Goal: Task Accomplishment & Management: Use online tool/utility

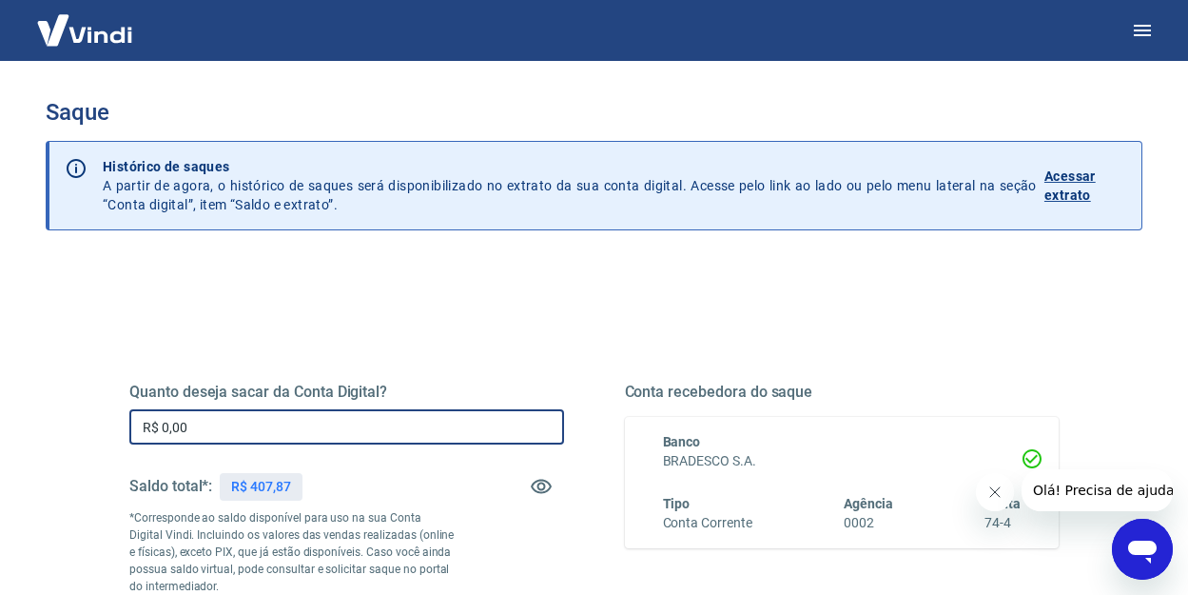
drag, startPoint x: 268, startPoint y: 419, endPoint x: 76, endPoint y: 440, distance: 193.3
click at [86, 437] on div "Quanto deseja sacar da Conta Digital? R$ 0,00 ​ Saldo total*: R$ 407,87 *Corres…" at bounding box center [594, 520] width 1021 height 442
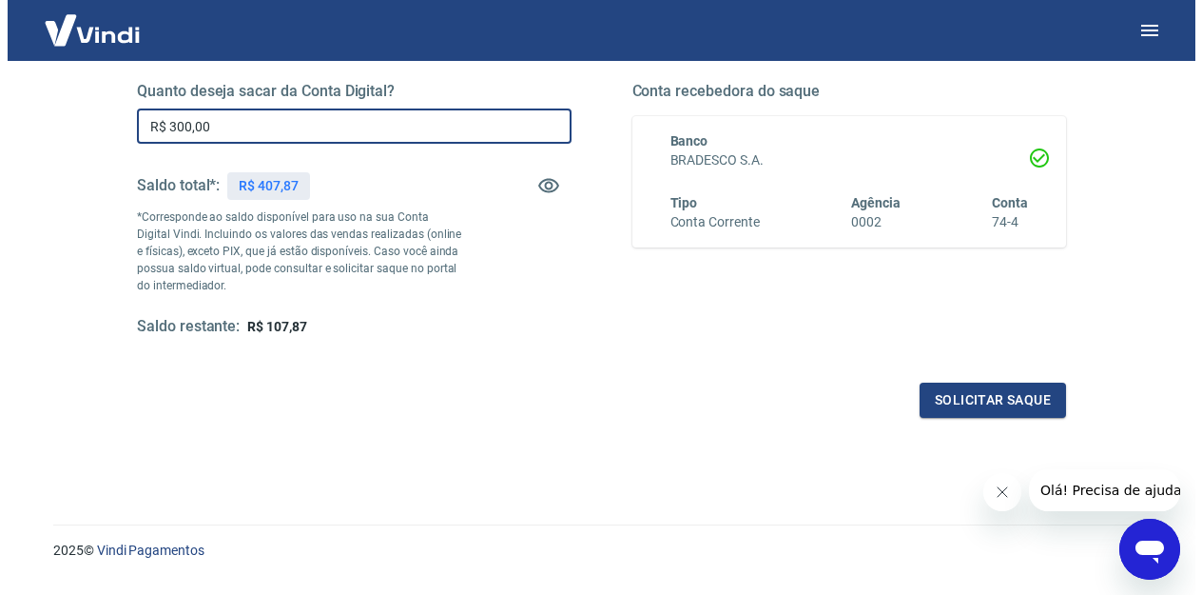
scroll to position [309, 0]
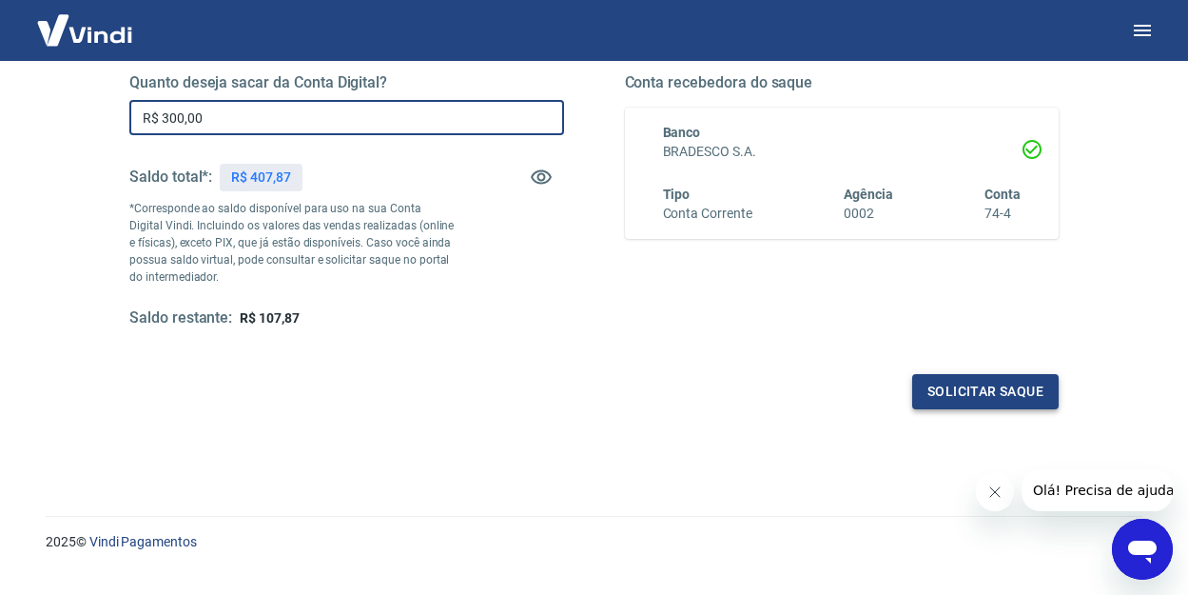
type input "R$ 300,00"
click at [1001, 386] on button "Solicitar saque" at bounding box center [985, 391] width 146 height 35
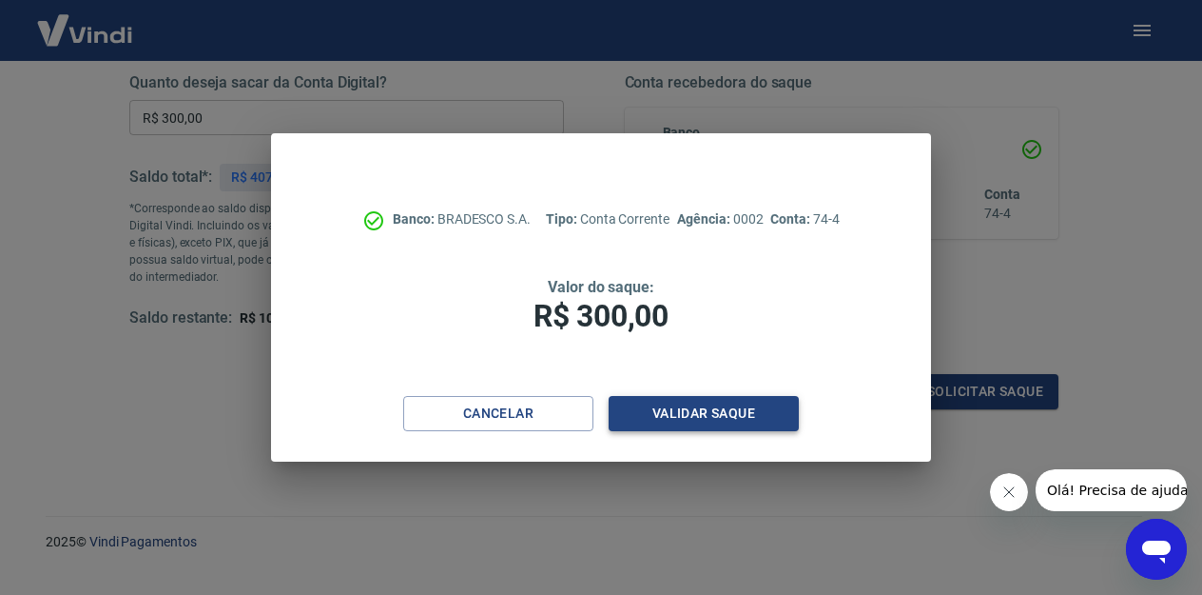
click at [754, 400] on button "Validar saque" at bounding box center [704, 413] width 190 height 35
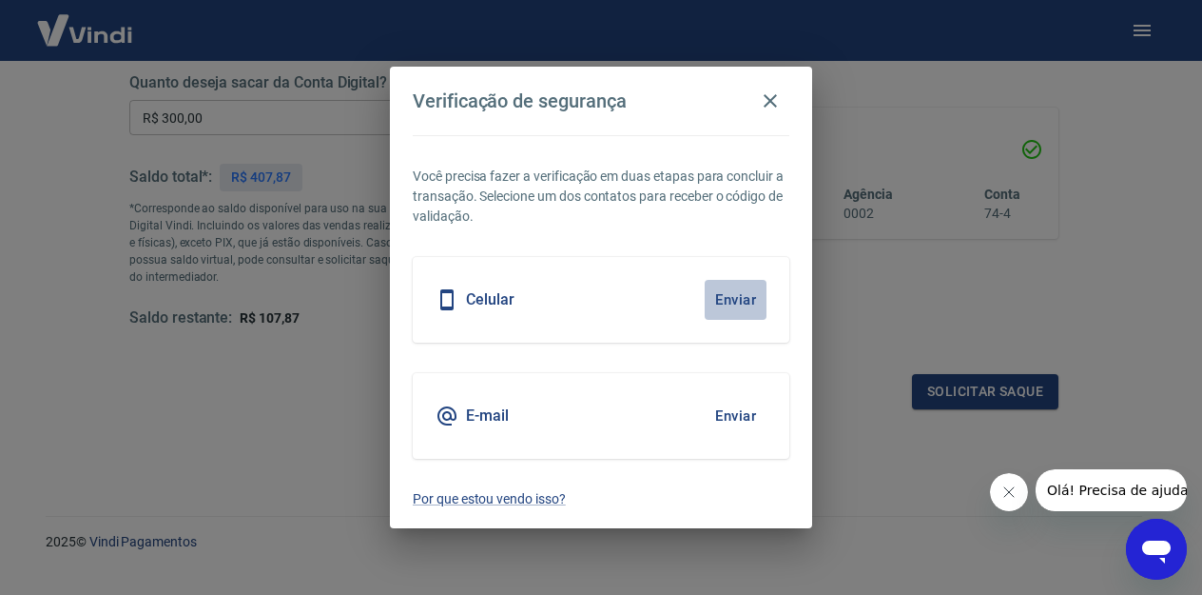
click at [730, 299] on button "Enviar" at bounding box center [736, 300] width 62 height 40
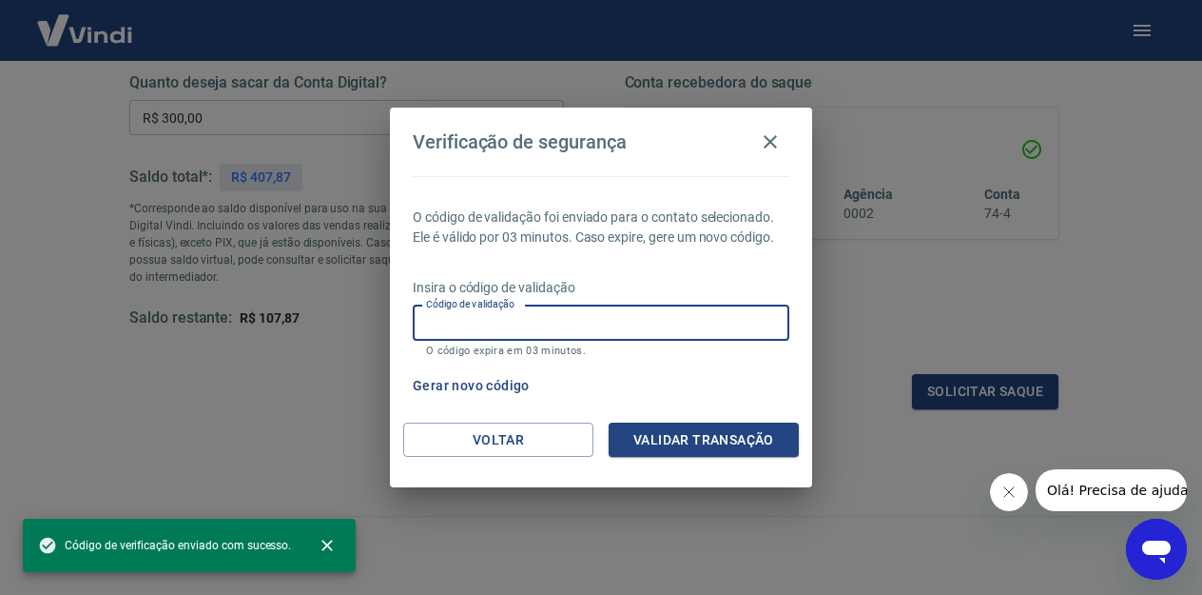
click at [576, 331] on input "Código de validação" at bounding box center [601, 322] width 377 height 35
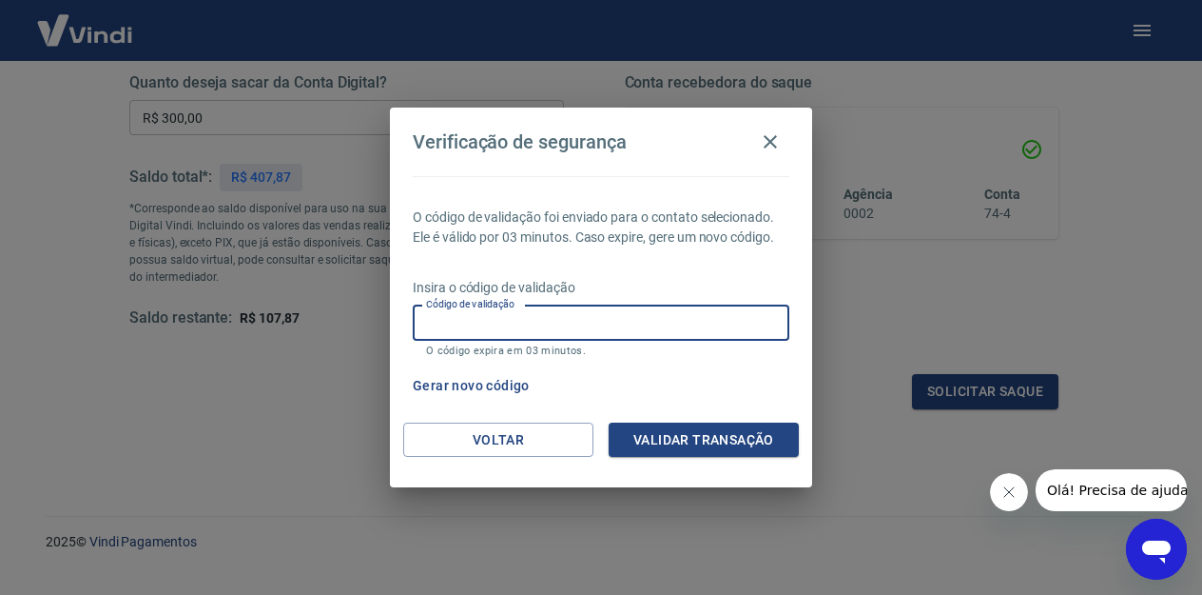
click at [652, 280] on p "Insira o código de validação" at bounding box center [601, 288] width 377 height 20
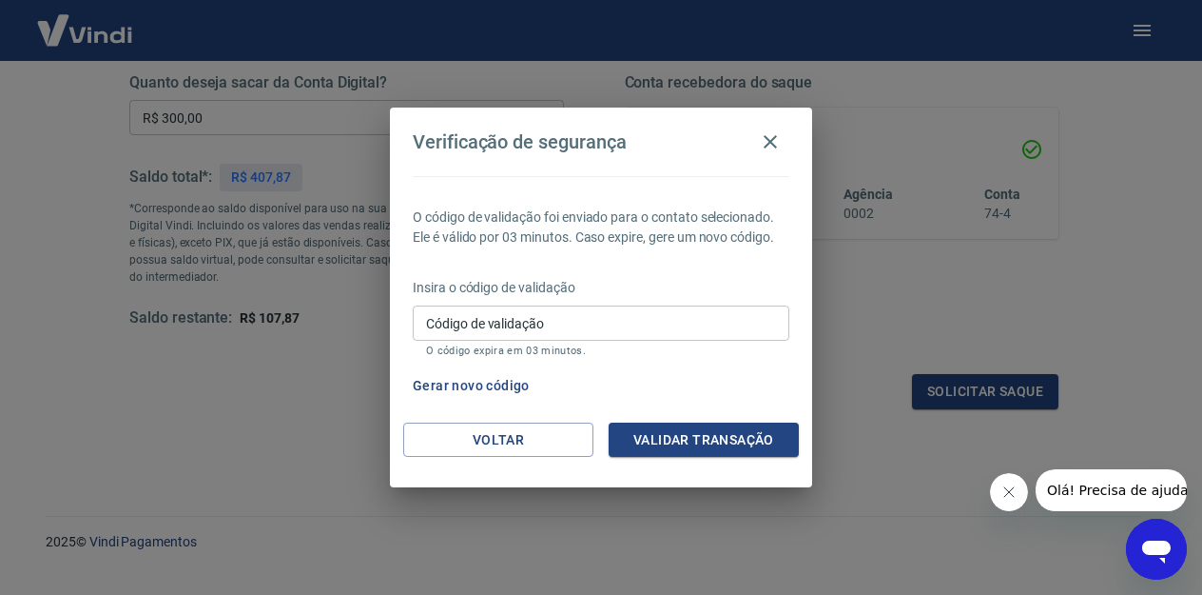
click at [520, 386] on button "Gerar novo código" at bounding box center [471, 385] width 132 height 35
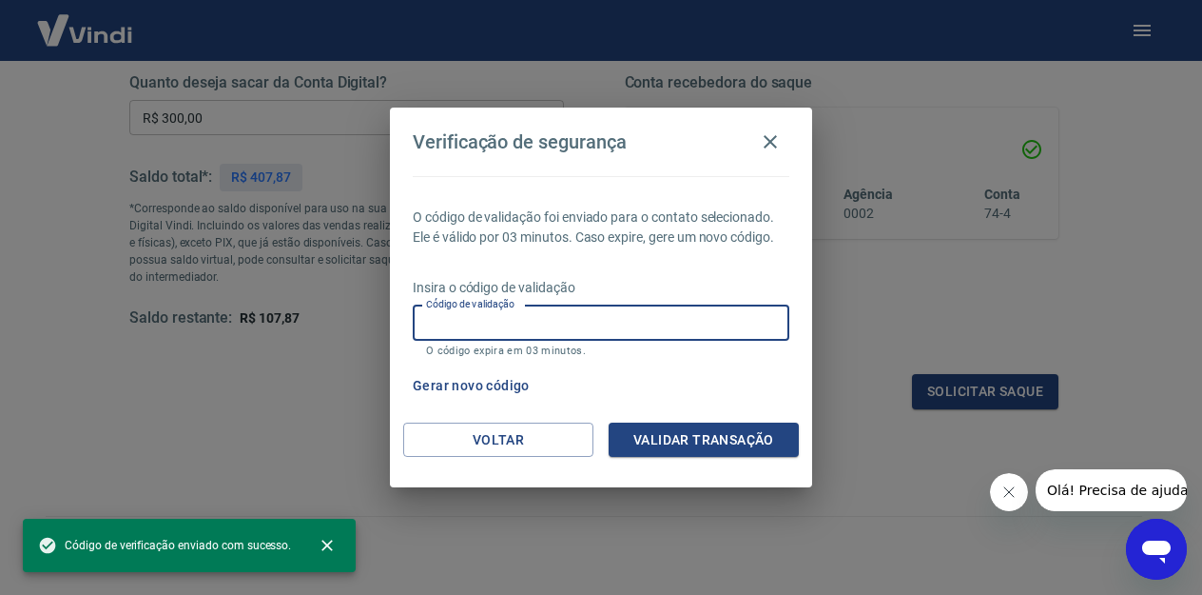
click at [620, 328] on input "Código de validação" at bounding box center [601, 322] width 377 height 35
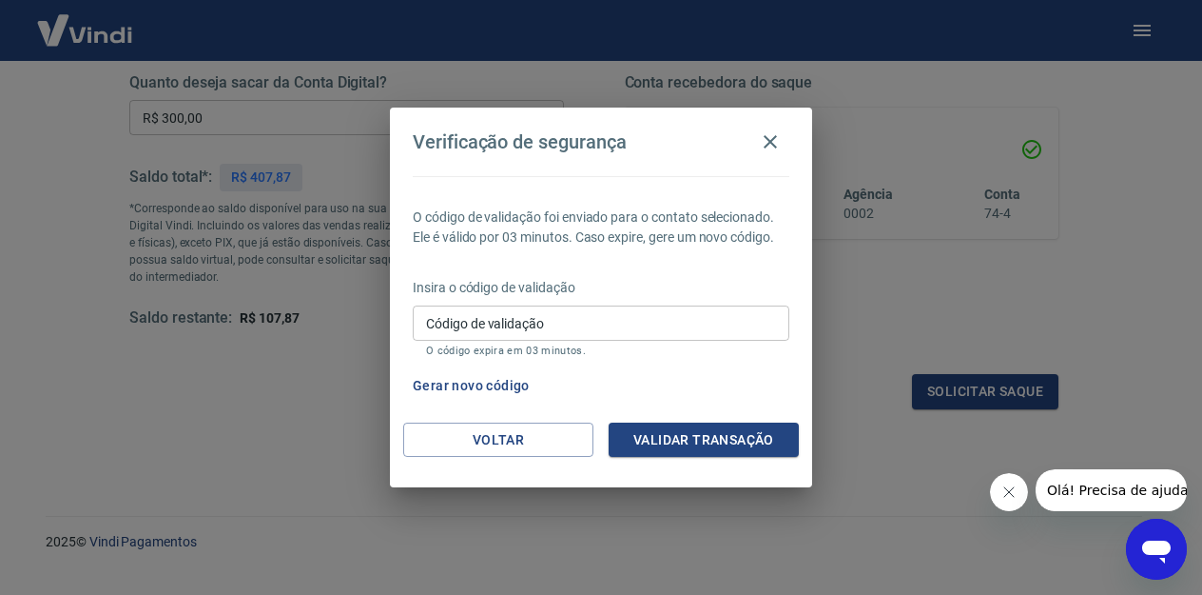
click at [555, 323] on input "Código de validação" at bounding box center [601, 322] width 377 height 35
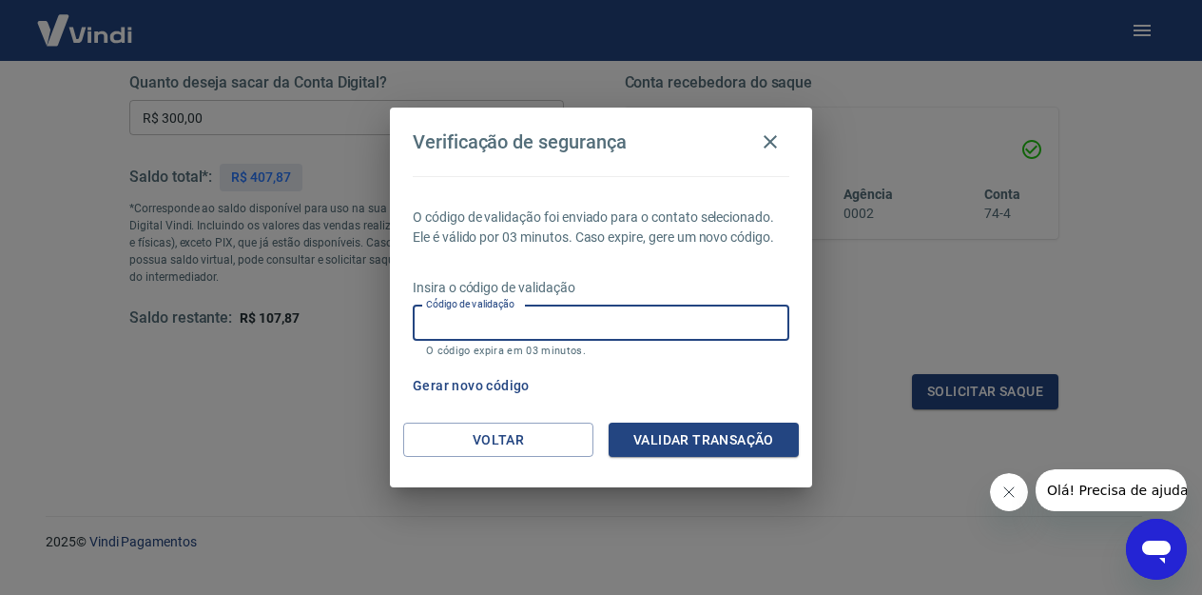
click at [639, 312] on input "Código de validação" at bounding box center [601, 322] width 377 height 35
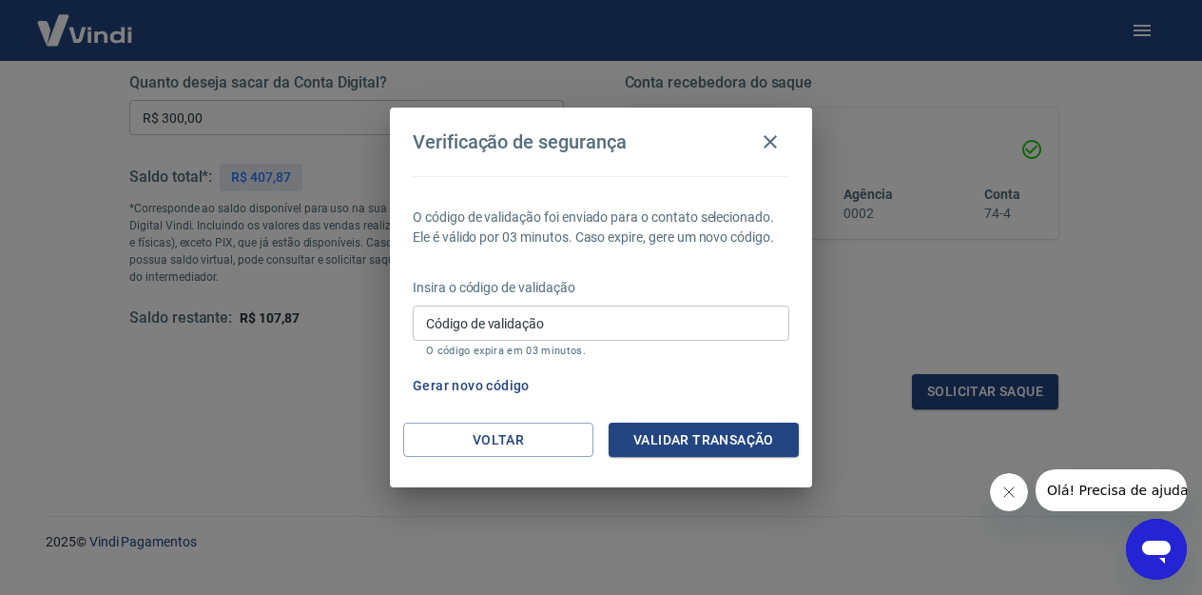
click at [636, 243] on p "O código de validação foi enviado para o contato selecionado. Ele é válido por …" at bounding box center [601, 227] width 377 height 40
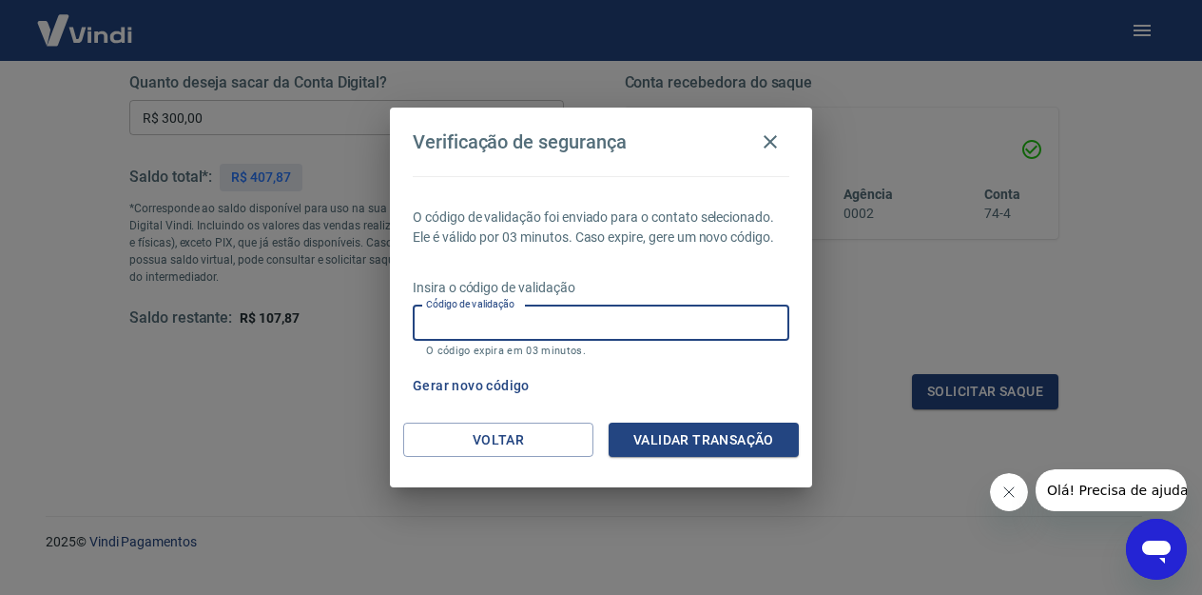
click at [621, 326] on input "Código de validação" at bounding box center [601, 322] width 377 height 35
